Goal: Check status

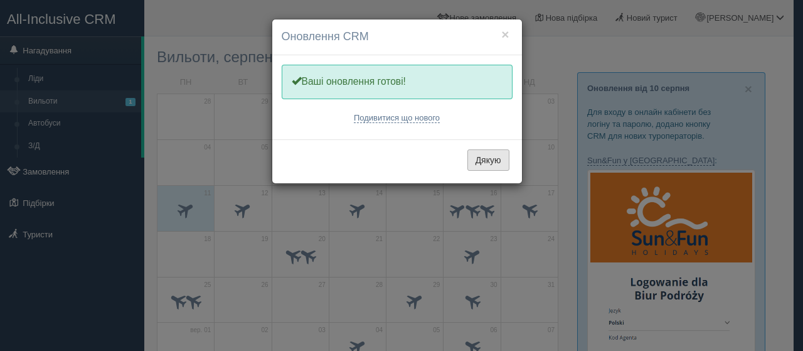
click at [498, 163] on button "Дякую" at bounding box center [489, 159] width 42 height 21
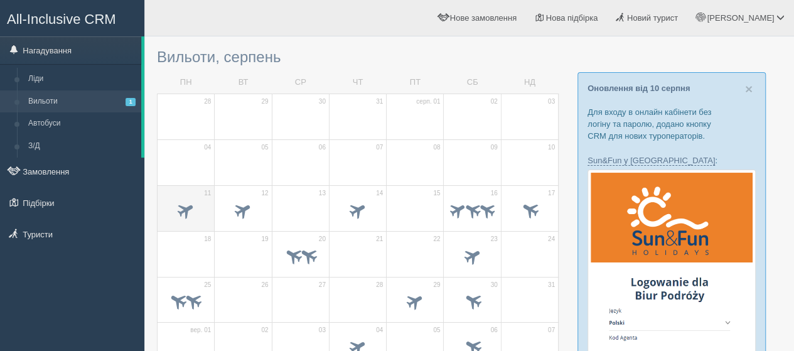
click at [201, 195] on td "11" at bounding box center [186, 208] width 57 height 46
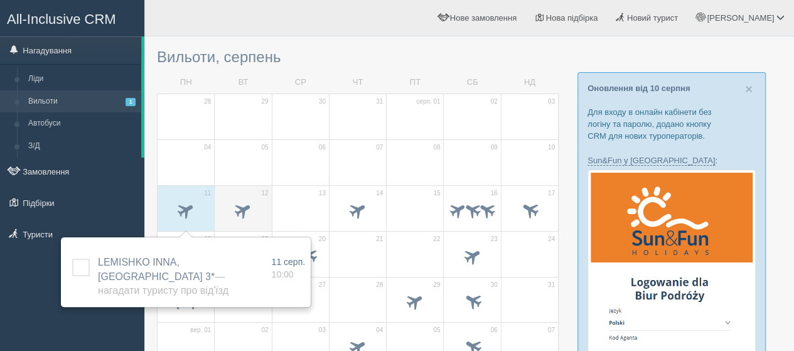
click at [230, 189] on td "12" at bounding box center [243, 208] width 57 height 46
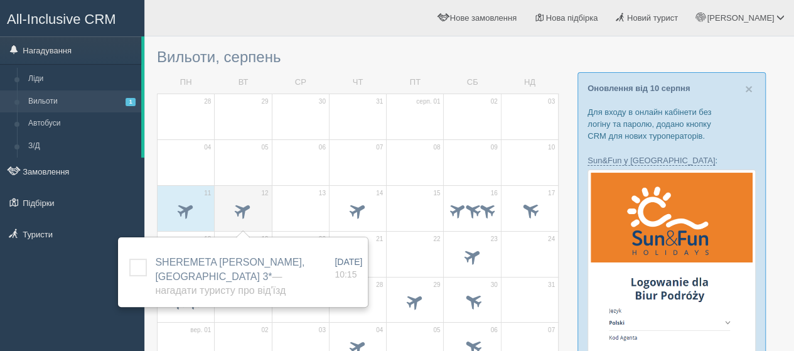
click at [241, 191] on td "12" at bounding box center [243, 208] width 57 height 46
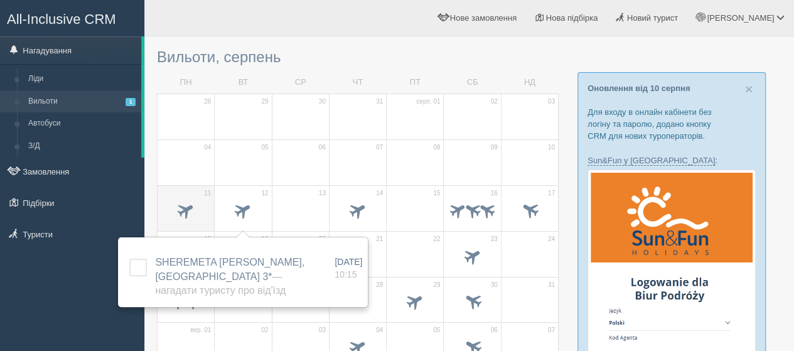
click at [181, 196] on td "11" at bounding box center [186, 208] width 57 height 46
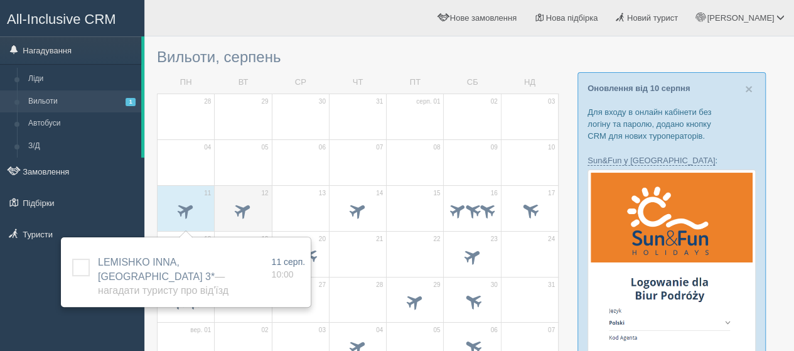
click at [234, 195] on td "12" at bounding box center [243, 208] width 57 height 46
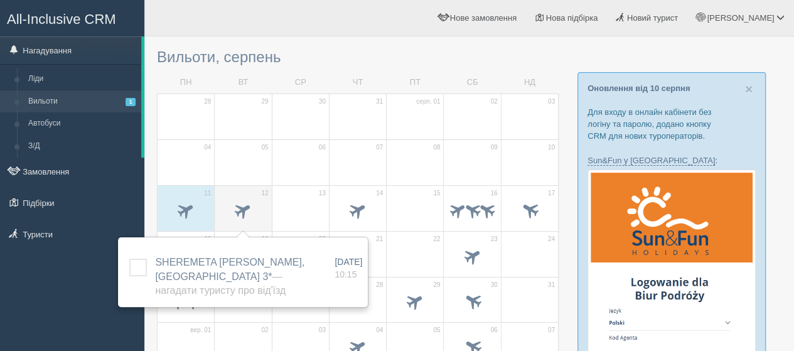
click at [239, 202] on span at bounding box center [243, 209] width 21 height 21
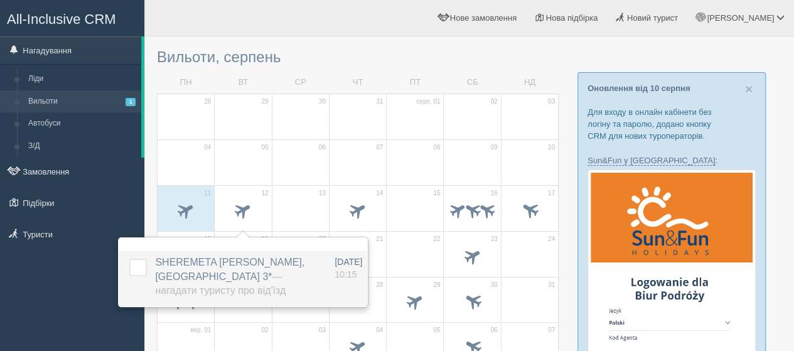
click at [207, 259] on span "SHEREMETA IRYNA, Sirena Hotel 3* — Нагадати туристу про від'їзд" at bounding box center [229, 277] width 149 height 40
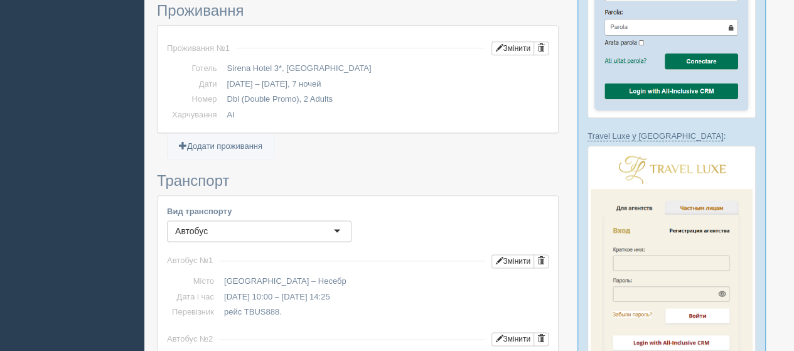
scroll to position [690, 0]
